Goal: Task Accomplishment & Management: Use online tool/utility

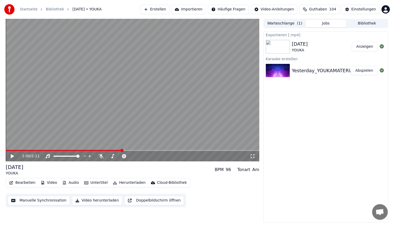
click at [159, 7] on button "Erstellen" at bounding box center [154, 9] width 29 height 9
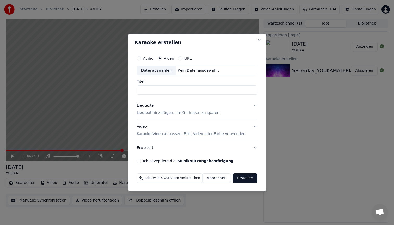
click at [154, 68] on div "Datei auswählen" at bounding box center [156, 70] width 39 height 9
type input "**********"
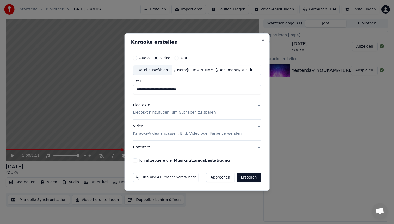
click at [165, 110] on p "Liedtext hinzufügen, um Guthaben zu sparen" at bounding box center [174, 112] width 83 height 5
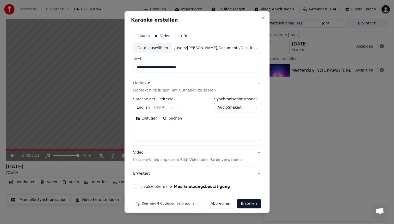
click at [162, 130] on textarea at bounding box center [197, 133] width 128 height 17
paste textarea "**********"
type textarea "**********"
click at [151, 159] on p "Karaoke-Video anpassen: Bild, Video oder Farbe verwenden" at bounding box center [187, 160] width 109 height 5
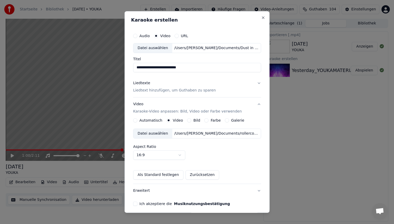
click at [157, 129] on div "Datei auswählen /Users/[PERSON_NAME]/Documents/rollercoaster für youka.mp4" at bounding box center [197, 134] width 128 height 10
click at [137, 203] on button "Ich akzeptiere die Musiknutzungsbestätigung" at bounding box center [135, 204] width 4 height 4
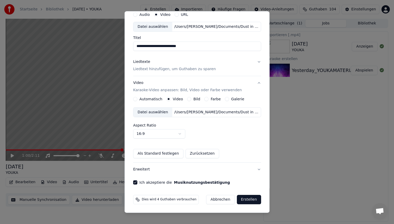
click at [248, 202] on button "Erstellen" at bounding box center [248, 199] width 24 height 9
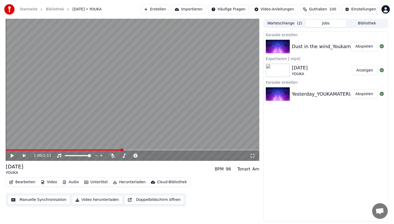
click at [364, 47] on button "Abspielen" at bounding box center [363, 46] width 27 height 9
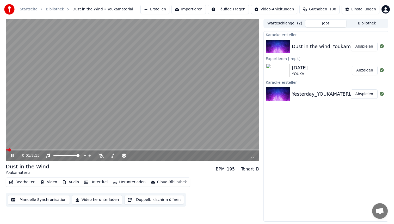
click at [20, 150] on span at bounding box center [132, 150] width 253 height 1
click at [29, 150] on span at bounding box center [132, 150] width 253 height 1
click at [29, 150] on span at bounding box center [19, 150] width 26 height 1
click at [37, 150] on span at bounding box center [132, 150] width 253 height 1
click at [129, 118] on video at bounding box center [132, 90] width 253 height 142
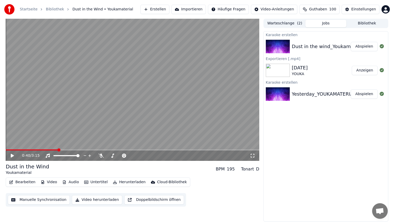
click at [110, 98] on video at bounding box center [132, 90] width 253 height 142
click at [27, 182] on button "Bearbeiten" at bounding box center [22, 182] width 30 height 7
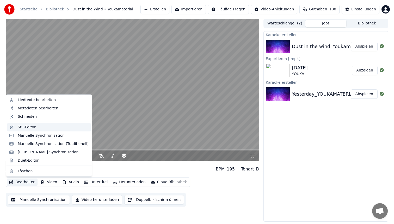
click at [42, 129] on div "Stil-Editor" at bounding box center [53, 127] width 71 height 5
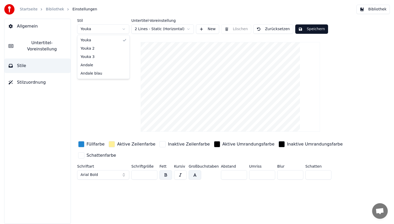
click at [101, 29] on html "Startseite Bibliothek Einstellungen Bibliothek Allgemein Untertitel-Voreinstell…" at bounding box center [197, 112] width 394 height 224
type input "**"
type input "*"
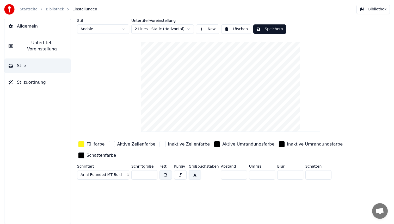
click at [104, 176] on span "Arial Rounded MT Bold" at bounding box center [100, 175] width 41 height 5
type input "****"
click at [103, 109] on div "Krungthep" at bounding box center [102, 106] width 49 height 8
click at [102, 174] on button "Krungthep" at bounding box center [103, 175] width 52 height 9
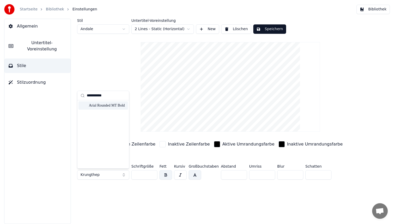
type input "**********"
click at [125, 107] on div "Arial Rounded MT Bold" at bounding box center [107, 105] width 37 height 5
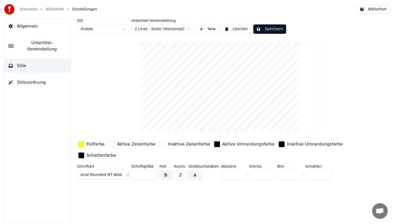
click at [81, 144] on div "button" at bounding box center [81, 144] width 6 height 6
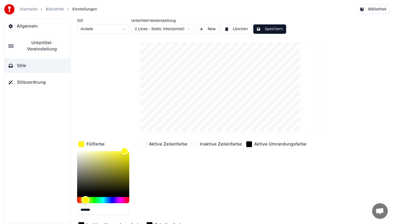
type input "*******"
click at [80, 200] on div "Hue" at bounding box center [103, 200] width 52 height 6
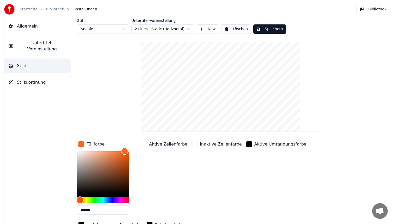
click at [266, 31] on button "Speichern" at bounding box center [269, 28] width 33 height 9
click at [370, 10] on button "Bibliothek" at bounding box center [372, 9] width 33 height 9
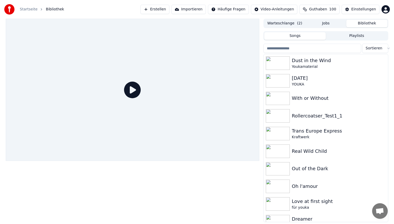
click at [134, 92] on icon at bounding box center [132, 90] width 17 height 17
click at [315, 62] on div "Dust in the Wind" at bounding box center [336, 60] width 89 height 7
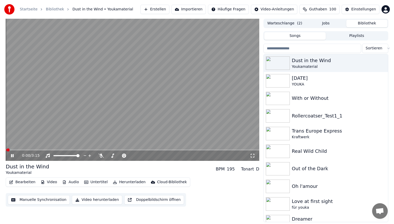
click at [32, 150] on span at bounding box center [132, 150] width 253 height 1
click at [55, 150] on span at bounding box center [132, 150] width 253 height 1
click at [98, 74] on video at bounding box center [132, 90] width 253 height 142
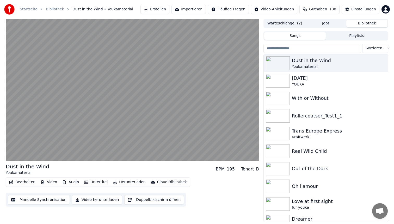
click at [98, 74] on video at bounding box center [132, 90] width 253 height 142
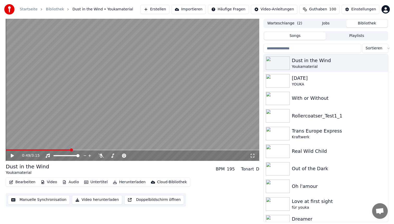
click at [27, 181] on button "Bearbeiten" at bounding box center [22, 182] width 30 height 7
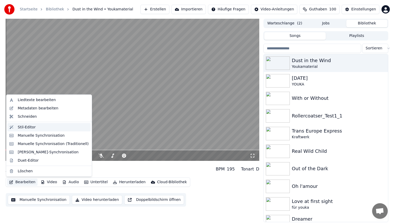
click at [41, 130] on div "Stil-Editor" at bounding box center [53, 127] width 71 height 5
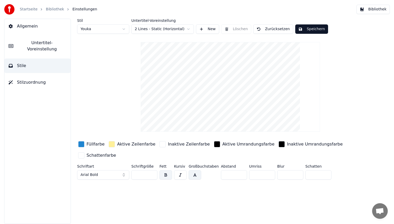
click at [96, 28] on html "Startseite Bibliothek Einstellungen Bibliothek Allgemein Untertitel-Voreinstell…" at bounding box center [197, 112] width 394 height 224
type input "**"
type input "*"
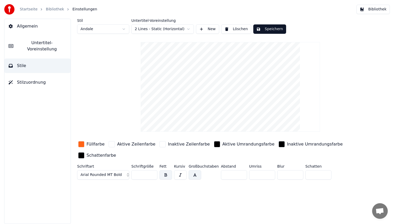
click at [81, 144] on div "button" at bounding box center [81, 144] width 6 height 6
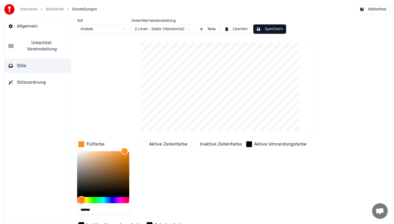
type input "*******"
click at [81, 199] on div "Hue" at bounding box center [81, 200] width 8 height 8
drag, startPoint x: 98, startPoint y: 209, endPoint x: 56, endPoint y: 207, distance: 41.4
click at [56, 207] on div "Allgemein Untertitel-Voreinstellung Stile Stilzuordnung Stil Andale Untertitel-…" at bounding box center [197, 122] width 394 height 206
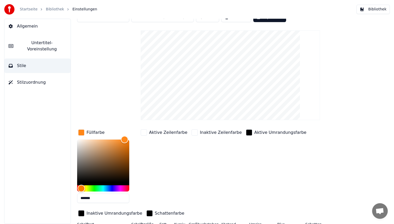
scroll to position [27, 0]
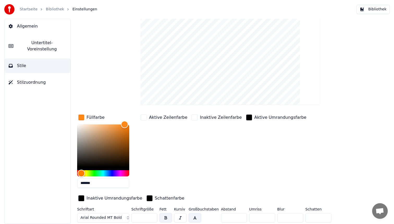
click at [146, 198] on div "button" at bounding box center [149, 199] width 6 height 6
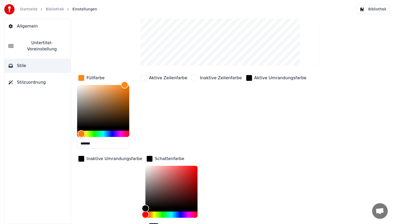
scroll to position [97, 0]
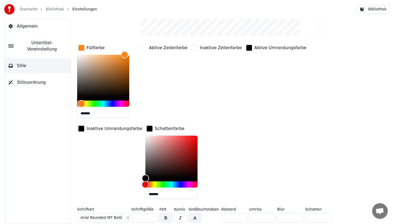
drag, startPoint x: 166, startPoint y: 196, endPoint x: 77, endPoint y: 185, distance: 89.4
click at [77, 185] on div "Füllfarbe ******* Aktive Zeilenfarbe Inaktive Zeilenfarbe Aktive Umrandungsfarb…" at bounding box center [214, 124] width 275 height 160
paste input "text"
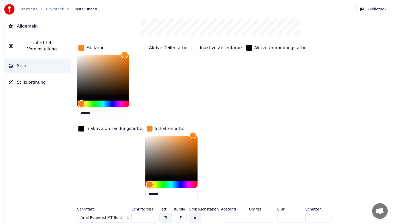
type input "*******"
click at [367, 12] on button "Bibliothek" at bounding box center [372, 9] width 33 height 9
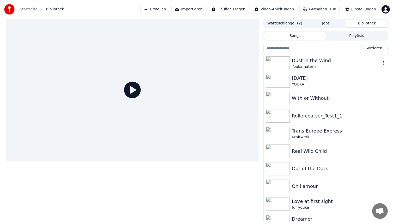
click at [317, 58] on div "Dust in the Wind" at bounding box center [336, 60] width 89 height 7
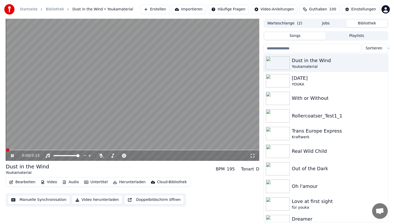
click at [57, 149] on video at bounding box center [132, 90] width 253 height 142
click at [59, 150] on span at bounding box center [132, 150] width 253 height 1
click at [115, 122] on video at bounding box center [132, 90] width 253 height 142
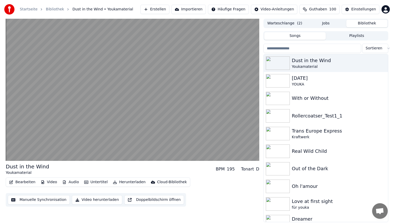
click at [115, 122] on video at bounding box center [132, 90] width 253 height 142
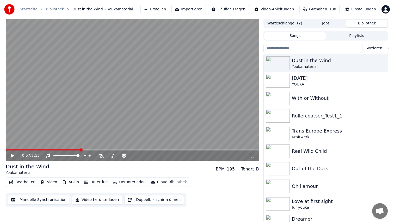
click at [27, 183] on button "Bearbeiten" at bounding box center [22, 182] width 30 height 7
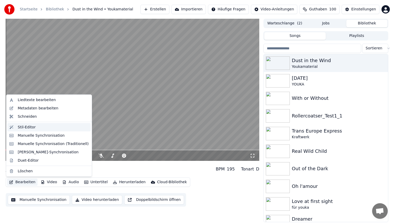
click at [43, 129] on div "Stil-Editor" at bounding box center [53, 127] width 71 height 5
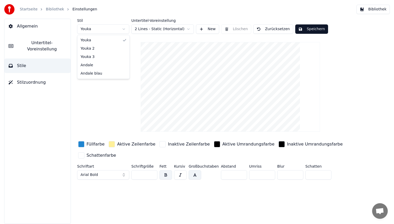
click at [94, 29] on html "Startseite Bibliothek Einstellungen Bibliothek Allgemein Untertitel-Voreinstell…" at bounding box center [197, 112] width 394 height 224
type input "**"
type input "*"
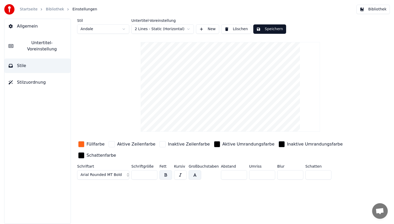
click at [81, 142] on div "button" at bounding box center [81, 144] width 6 height 6
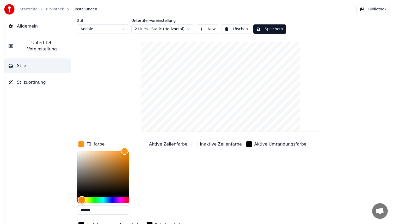
click at [82, 200] on div "Hue" at bounding box center [82, 200] width 8 height 8
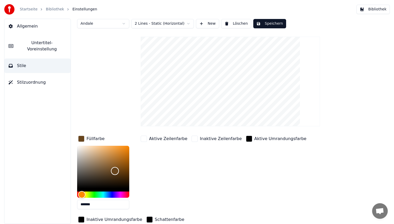
scroll to position [6, 0]
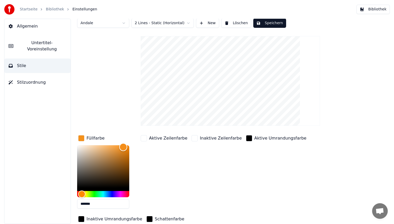
click at [123, 147] on div "Color" at bounding box center [103, 167] width 52 height 43
type input "*******"
drag, startPoint x: 81, startPoint y: 196, endPoint x: 83, endPoint y: 194, distance: 2.9
click at [83, 194] on div "Hue" at bounding box center [83, 194] width 8 height 8
drag, startPoint x: 100, startPoint y: 205, endPoint x: 47, endPoint y: 199, distance: 52.7
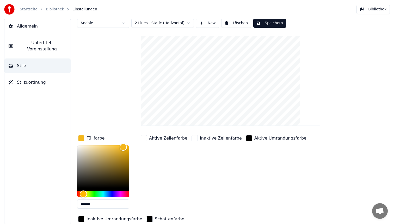
click at [47, 199] on div "Allgemein Untertitel-Voreinstellung Stile Stilzuordnung Stil Andale Untertitel-…" at bounding box center [197, 122] width 394 height 206
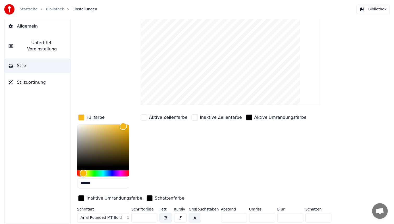
click at [146, 196] on div "button" at bounding box center [149, 199] width 6 height 6
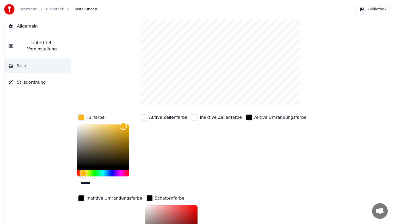
scroll to position [97, 0]
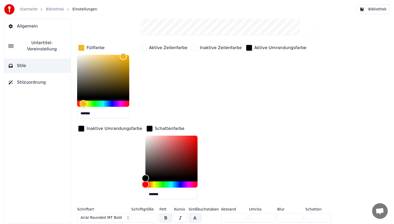
drag, startPoint x: 166, startPoint y: 197, endPoint x: 98, endPoint y: 190, distance: 68.1
click at [98, 190] on div "Füllfarbe ******* Aktive Zeilenfarbe Inaktive Zeilenfarbe Aktive Umrandungsfarb…" at bounding box center [214, 124] width 275 height 160
paste input "text"
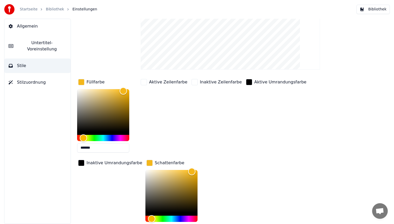
scroll to position [0, 0]
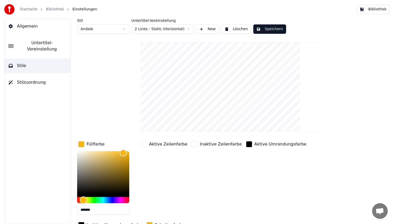
type input "*******"
click at [267, 30] on button "Speichern" at bounding box center [269, 28] width 33 height 9
click at [375, 9] on button "Bibliothek" at bounding box center [372, 9] width 33 height 9
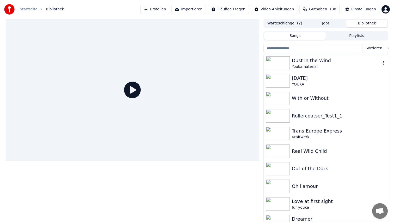
click at [310, 61] on div "Dust in the Wind" at bounding box center [336, 60] width 89 height 7
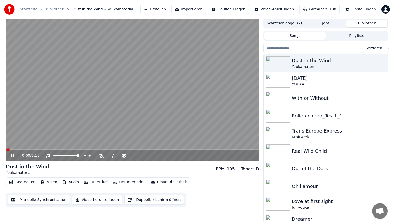
click at [60, 149] on video at bounding box center [132, 90] width 253 height 142
click at [61, 151] on div "0:00 / 3:15" at bounding box center [132, 156] width 253 height 10
click at [61, 148] on video at bounding box center [132, 90] width 253 height 142
click at [62, 150] on span at bounding box center [132, 150] width 253 height 1
click at [92, 73] on video at bounding box center [132, 90] width 253 height 142
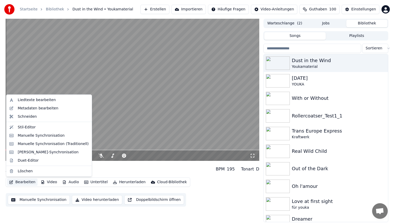
click at [24, 181] on button "Bearbeiten" at bounding box center [22, 182] width 30 height 7
click at [43, 129] on div "Stil-Editor" at bounding box center [53, 127] width 71 height 5
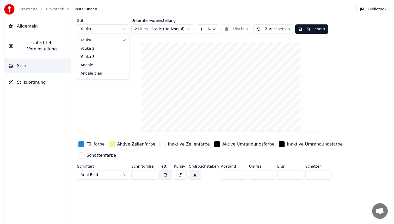
click at [110, 28] on html "Startseite Bibliothek Einstellungen Bibliothek Allgemein Untertitel-Voreinstell…" at bounding box center [197, 112] width 394 height 224
type input "**"
type input "*"
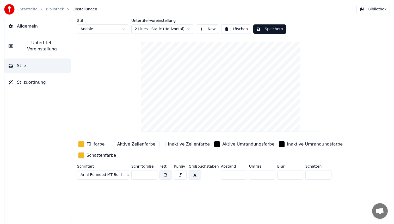
click at [82, 155] on div "button" at bounding box center [81, 156] width 6 height 6
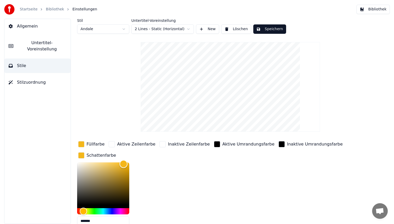
type input "*******"
drag, startPoint x: 124, startPoint y: 164, endPoint x: 59, endPoint y: 238, distance: 98.9
click at [59, 224] on html "Startseite Bibliothek Einstellungen Bibliothek Allgemein Untertitel-Voreinstell…" at bounding box center [197, 112] width 394 height 224
click at [82, 145] on div "button" at bounding box center [81, 144] width 6 height 6
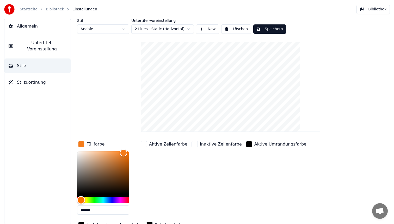
type input "*******"
click at [81, 199] on div "Hue" at bounding box center [81, 200] width 8 height 8
click at [271, 28] on button "Speichern" at bounding box center [269, 28] width 33 height 9
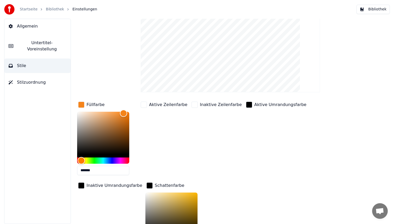
scroll to position [97, 0]
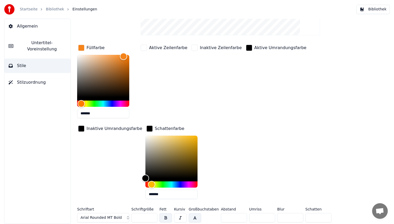
drag, startPoint x: 141, startPoint y: 217, endPoint x: 111, endPoint y: 217, distance: 30.5
click at [113, 217] on div "Schriftart Arial Rounded MT Bold Schriftgröße ** Fett Kursiv Großbuchstaben Abs…" at bounding box center [214, 216] width 275 height 17
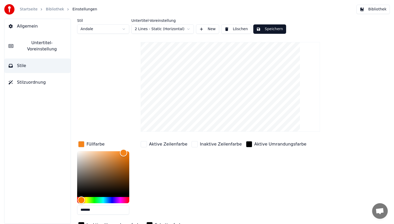
type input "**"
click at [276, 30] on button "Speichern" at bounding box center [269, 28] width 33 height 9
click at [364, 12] on button "Bibliothek" at bounding box center [372, 9] width 33 height 9
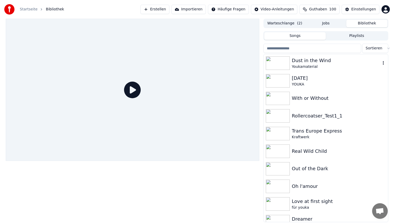
click at [328, 57] on div "Dust in the Wind" at bounding box center [336, 60] width 89 height 7
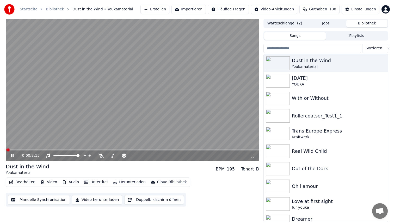
click at [50, 149] on video at bounding box center [132, 90] width 253 height 142
click at [51, 150] on span at bounding box center [132, 150] width 253 height 1
click at [102, 104] on video at bounding box center [132, 90] width 253 height 142
click at [147, 150] on span at bounding box center [132, 150] width 253 height 1
click at [173, 148] on video at bounding box center [132, 90] width 253 height 142
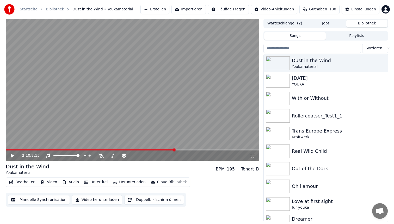
click at [174, 150] on span at bounding box center [132, 150] width 253 height 1
click at [169, 102] on video at bounding box center [132, 90] width 253 height 142
click at [89, 86] on video at bounding box center [132, 90] width 253 height 142
click at [26, 181] on button "Bearbeiten" at bounding box center [22, 182] width 30 height 7
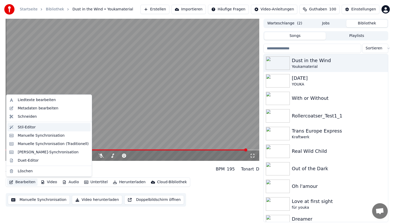
click at [48, 125] on div "Stil-Editor" at bounding box center [53, 127] width 71 height 5
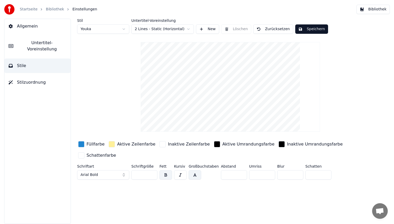
click at [93, 29] on html "Startseite Bibliothek Einstellungen Bibliothek Allgemein Untertitel-Voreinstell…" at bounding box center [197, 112] width 394 height 224
type input "**"
type input "*"
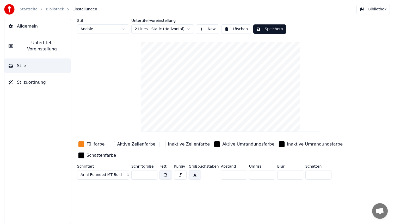
click at [81, 145] on div "button" at bounding box center [81, 144] width 6 height 6
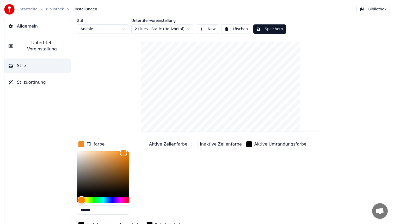
type input "*******"
click at [82, 201] on div "Hue" at bounding box center [82, 200] width 8 height 8
click at [271, 32] on button "Speichern" at bounding box center [269, 28] width 33 height 9
click at [382, 8] on button "Bibliothek" at bounding box center [372, 9] width 33 height 9
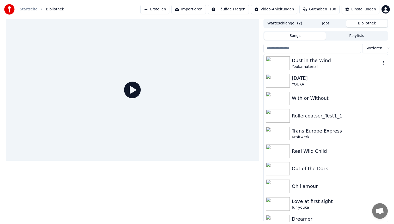
click at [326, 64] on div "Dust in the Wind" at bounding box center [336, 60] width 89 height 7
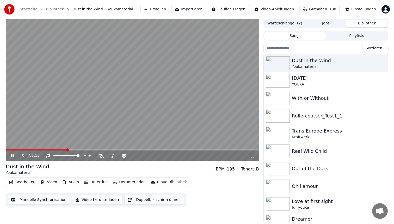
click at [67, 150] on span at bounding box center [132, 150] width 253 height 1
click at [148, 124] on video at bounding box center [132, 90] width 253 height 142
click at [15, 184] on button "Bearbeiten" at bounding box center [22, 182] width 30 height 7
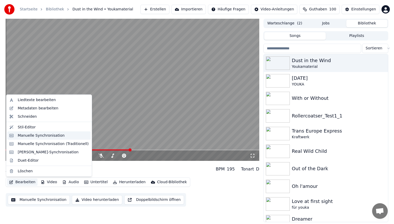
click at [34, 137] on div "Manuelle Synchronisation" at bounding box center [41, 135] width 47 height 5
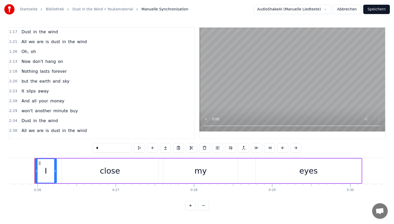
scroll to position [156, 0]
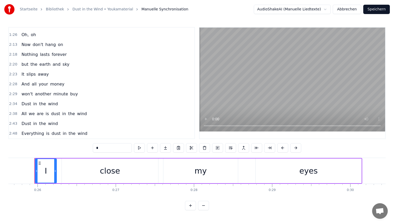
click at [23, 35] on span "Oh," at bounding box center [25, 35] width 8 height 6
type input "***"
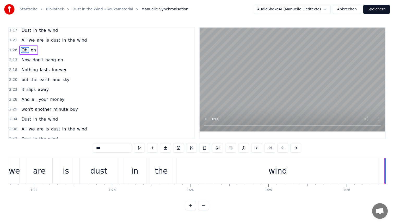
scroll to position [0, 6729]
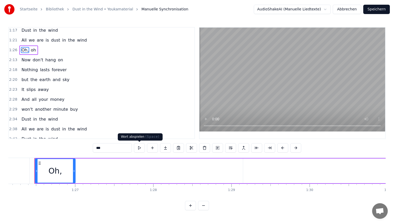
click at [141, 152] on button at bounding box center [139, 147] width 11 height 9
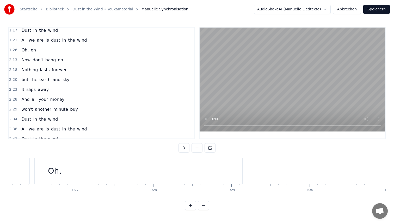
scroll to position [0, 6727]
click at [184, 149] on button at bounding box center [183, 147] width 11 height 9
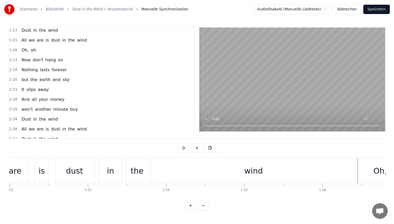
click at [53, 182] on div "All we are is dust in the wind" at bounding box center [154, 171] width 403 height 26
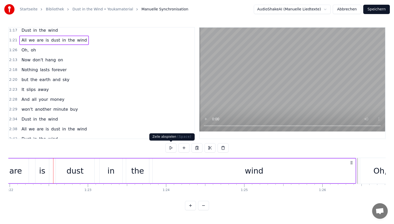
click at [174, 148] on button at bounding box center [170, 147] width 11 height 9
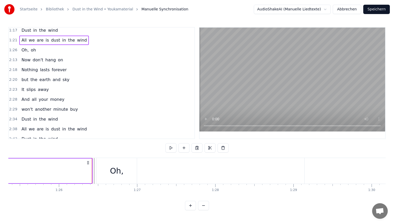
scroll to position [0, 6670]
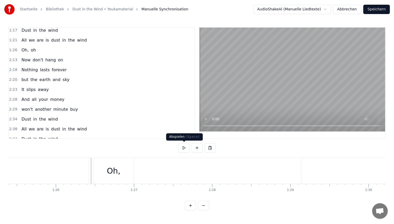
click at [178, 147] on button at bounding box center [183, 147] width 11 height 9
click at [178, 143] on button at bounding box center [183, 147] width 11 height 9
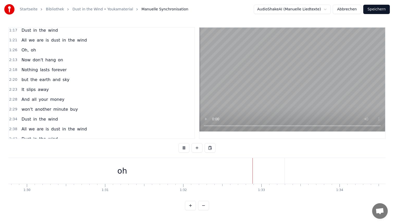
click at [178, 143] on button at bounding box center [183, 147] width 11 height 9
click at [185, 144] on button at bounding box center [183, 147] width 11 height 9
click at [190, 177] on div "oh" at bounding box center [299, 171] width 324 height 26
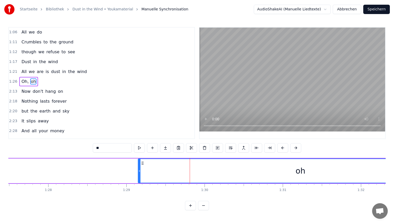
scroll to position [108, 0]
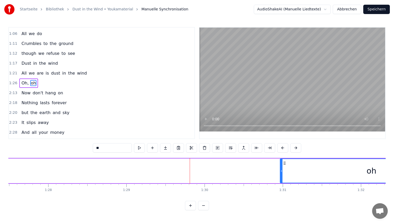
drag, startPoint x: 139, startPoint y: 171, endPoint x: 293, endPoint y: 180, distance: 153.9
click at [282, 180] on div at bounding box center [281, 171] width 2 height 24
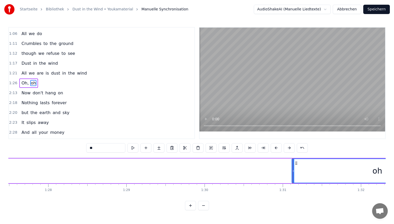
click at [133, 174] on div "Oh, [GEOGRAPHIC_DATA]" at bounding box center [196, 171] width 534 height 26
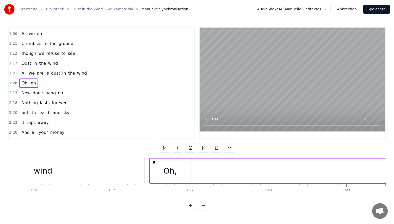
scroll to position [0, 6599]
click at [189, 170] on div "Oh," at bounding box center [186, 171] width 14 height 12
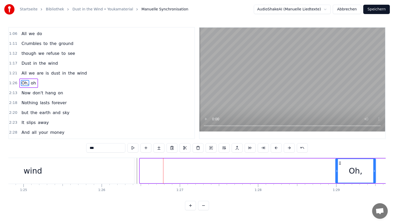
scroll to position [0, 6651]
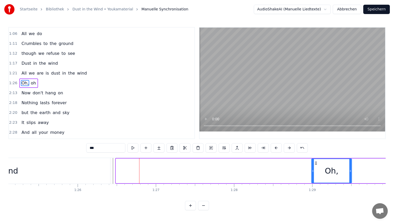
drag, startPoint x: 170, startPoint y: 162, endPoint x: 346, endPoint y: 175, distance: 176.5
click at [346, 175] on div "Oh," at bounding box center [332, 171] width 40 height 24
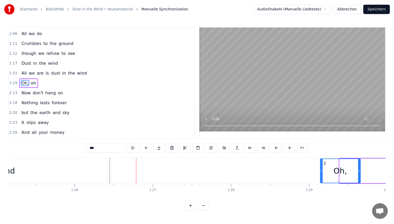
drag, startPoint x: 344, startPoint y: 162, endPoint x: 325, endPoint y: 162, distance: 19.3
click at [325, 162] on icon at bounding box center [324, 163] width 4 height 4
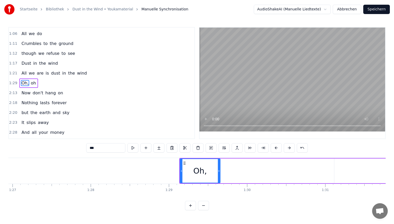
scroll to position [0, 6793]
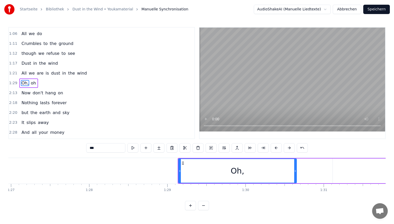
drag, startPoint x: 217, startPoint y: 167, endPoint x: 295, endPoint y: 167, distance: 77.9
click at [295, 167] on div at bounding box center [295, 171] width 2 height 24
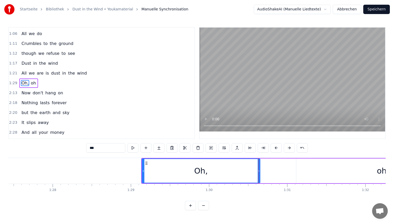
scroll to position [0, 6830]
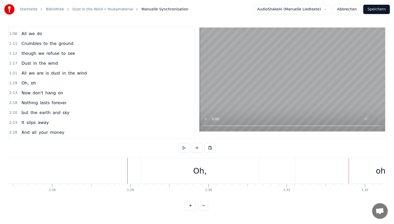
click at [307, 170] on div "oh" at bounding box center [380, 171] width 171 height 26
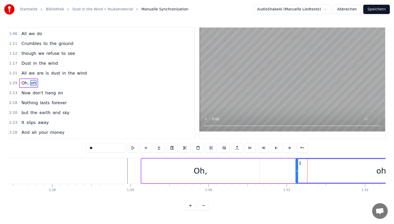
click at [307, 170] on div at bounding box center [307, 171] width 0 height 26
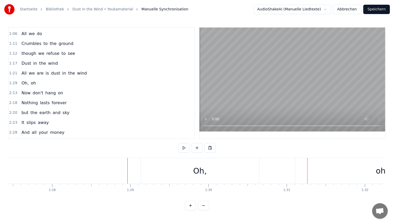
click at [307, 170] on div at bounding box center [307, 171] width 0 height 26
click at [331, 168] on div "oh" at bounding box center [380, 171] width 171 height 26
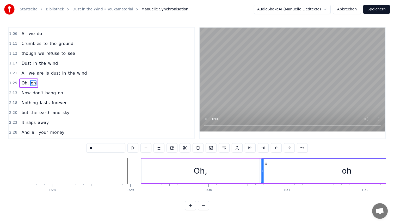
drag, startPoint x: 300, startPoint y: 162, endPoint x: 266, endPoint y: 162, distance: 34.6
click at [266, 162] on circle at bounding box center [266, 162] width 0 height 0
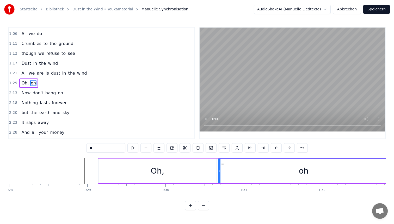
scroll to position [0, 6923]
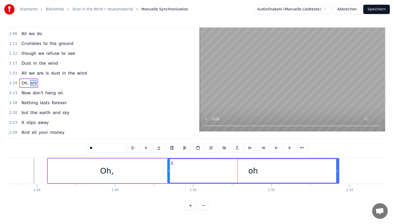
click at [319, 172] on div "oh" at bounding box center [253, 171] width 170 height 24
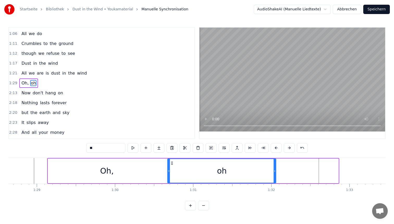
drag, startPoint x: 336, startPoint y: 168, endPoint x: 274, endPoint y: 168, distance: 62.5
click at [274, 168] on div at bounding box center [274, 171] width 2 height 24
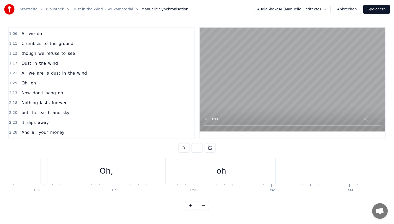
click at [228, 171] on div "oh" at bounding box center [221, 171] width 108 height 26
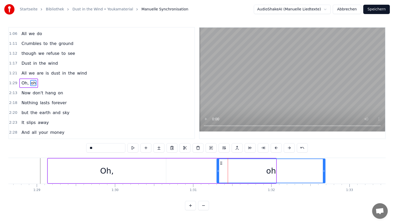
drag, startPoint x: 172, startPoint y: 163, endPoint x: 221, endPoint y: 164, distance: 49.2
click at [221, 164] on icon at bounding box center [221, 163] width 4 height 4
click at [165, 167] on div "Oh," at bounding box center [107, 171] width 118 height 25
type input "***"
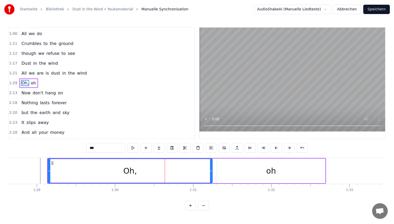
drag, startPoint x: 165, startPoint y: 167, endPoint x: 211, endPoint y: 169, distance: 46.4
click at [211, 169] on div at bounding box center [211, 171] width 2 height 24
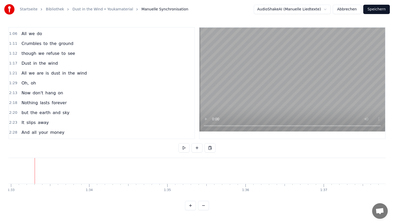
click at [14, 167] on div at bounding box center [370, 171] width 15247 height 26
click at [48, 168] on div "oh" at bounding box center [47, 171] width 10 height 12
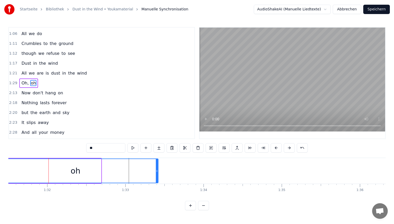
drag, startPoint x: 99, startPoint y: 163, endPoint x: 156, endPoint y: 167, distance: 57.2
click at [156, 167] on div at bounding box center [157, 171] width 2 height 24
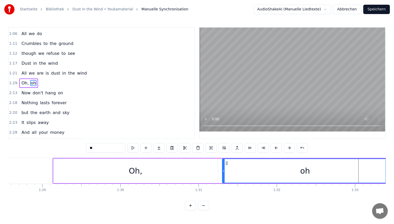
scroll to position [0, 6915]
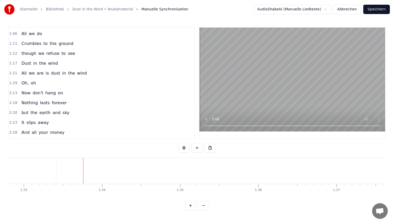
scroll to position [0, 7254]
click at [377, 12] on button "Speichern" at bounding box center [376, 9] width 27 height 9
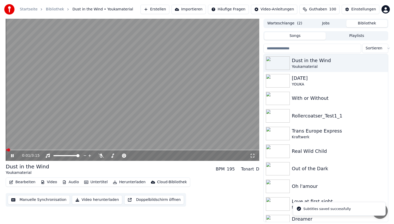
click at [125, 182] on button "Herunterladen" at bounding box center [129, 182] width 37 height 7
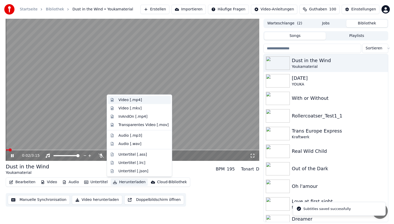
click at [148, 101] on div "Video [.mp4]" at bounding box center [143, 100] width 50 height 5
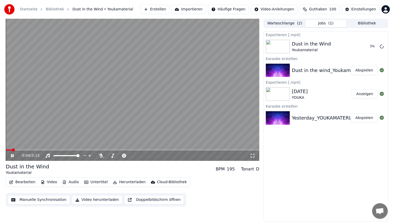
click at [12, 155] on icon at bounding box center [12, 155] width 3 height 3
click at [355, 49] on button "Anzeigen" at bounding box center [364, 46] width 26 height 9
click at [169, 7] on button "Erstellen" at bounding box center [154, 9] width 29 height 9
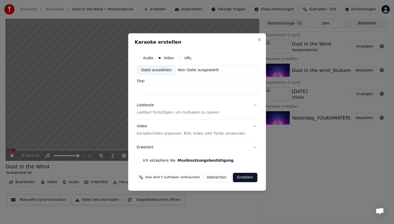
click at [157, 77] on div "Audio Video URL Datei auswählen Kein Datei ausgewählt Titel" at bounding box center [197, 74] width 121 height 42
click at [156, 74] on div "Datei auswählen" at bounding box center [156, 70] width 39 height 9
type input "**********"
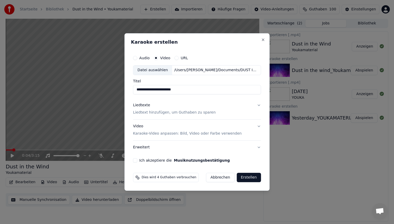
click at [137, 57] on button "Audio" at bounding box center [135, 58] width 4 height 4
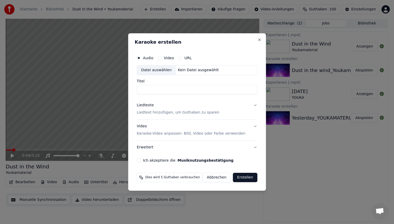
click at [161, 74] on div "Datei auswählen" at bounding box center [156, 70] width 39 height 9
click at [163, 56] on div "Video" at bounding box center [165, 58] width 16 height 4
click at [161, 57] on button "Video" at bounding box center [159, 58] width 4 height 4
click at [171, 66] on div "Datei auswählen" at bounding box center [156, 70] width 39 height 9
type input "**********"
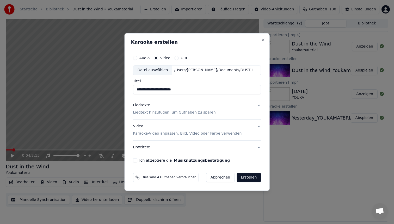
click at [148, 137] on button "Video Karaoke-Video anpassen: Bild, Video oder Farbe verwenden" at bounding box center [197, 130] width 128 height 21
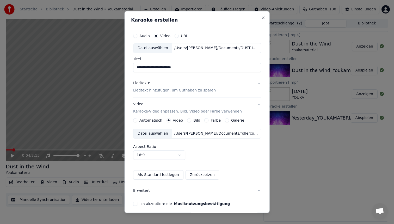
click at [152, 132] on div "Datei auswählen" at bounding box center [152, 133] width 39 height 9
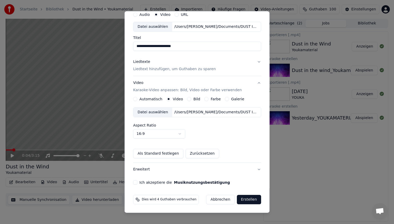
click at [137, 183] on button "Ich akzeptiere die Musiknutzungsbestätigung" at bounding box center [135, 183] width 4 height 4
click at [247, 201] on button "Erstellen" at bounding box center [248, 199] width 24 height 9
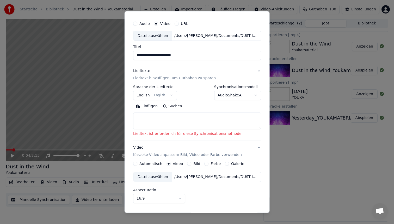
scroll to position [11, 0]
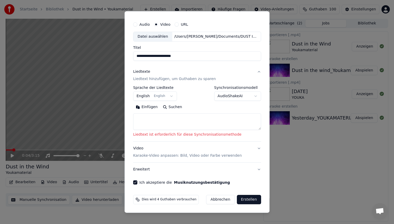
click at [197, 119] on textarea at bounding box center [197, 122] width 128 height 17
click at [233, 94] on body "**********" at bounding box center [197, 112] width 394 height 224
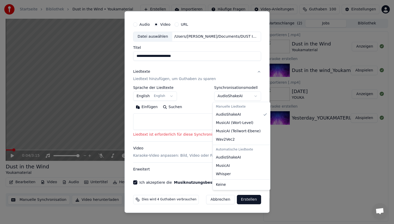
scroll to position [0, 0]
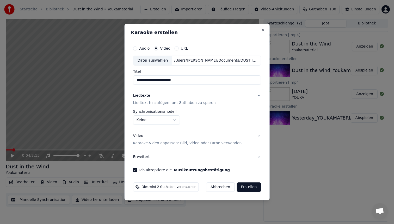
click at [240, 187] on button "Erstellen" at bounding box center [248, 187] width 24 height 9
select select "**********"
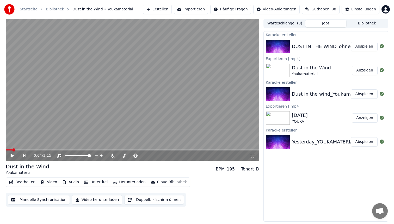
click at [362, 50] on button "Abspielen" at bounding box center [363, 46] width 27 height 9
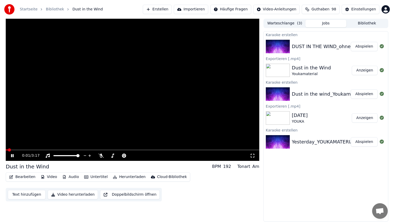
click at [36, 150] on span at bounding box center [132, 150] width 253 height 1
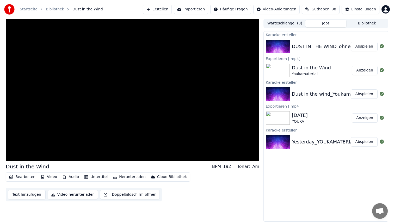
click at [89, 96] on video at bounding box center [132, 90] width 253 height 142
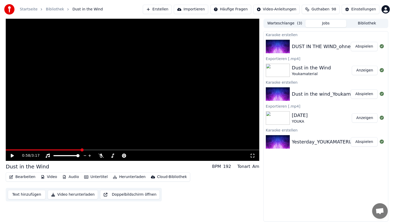
click at [114, 176] on button "Herunterladen" at bounding box center [129, 177] width 37 height 7
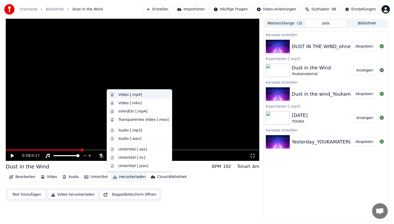
click at [141, 95] on div "Video [.mp4]" at bounding box center [143, 94] width 50 height 5
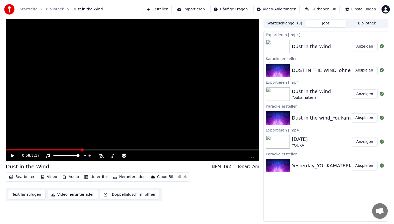
click at [360, 46] on button "Anzeigen" at bounding box center [364, 46] width 26 height 9
click at [130, 178] on button "Herunterladen" at bounding box center [129, 177] width 37 height 7
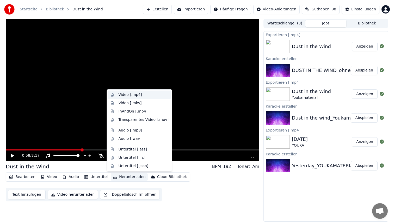
click at [138, 95] on div "Video [.mp4]" at bounding box center [129, 94] width 23 height 5
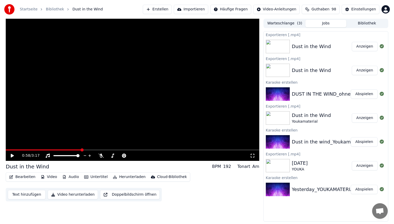
click at [366, 46] on button "Anzeigen" at bounding box center [364, 46] width 26 height 9
click at [129, 178] on button "Herunterladen" at bounding box center [129, 177] width 37 height 7
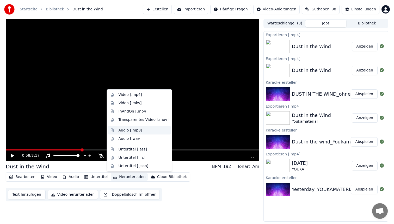
click at [128, 133] on div "Audio [.mp3]" at bounding box center [130, 130] width 24 height 5
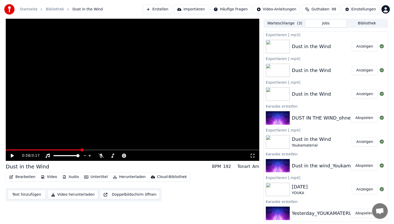
click at [372, 50] on button "Anzeigen" at bounding box center [364, 46] width 26 height 9
